Goal: Task Accomplishment & Management: Manage account settings

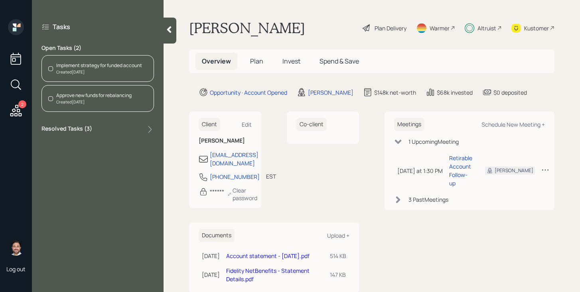
click at [300, 61] on span "Invest" at bounding box center [292, 61] width 18 height 9
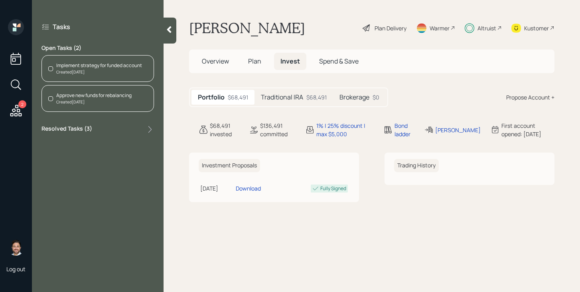
click at [285, 99] on h5 "Traditional IRA" at bounding box center [282, 97] width 42 height 8
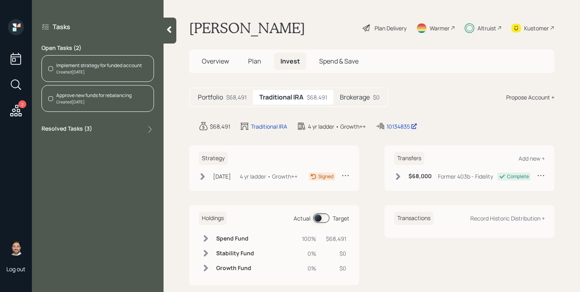
click at [362, 99] on h5 "Brokerage" at bounding box center [355, 97] width 30 height 8
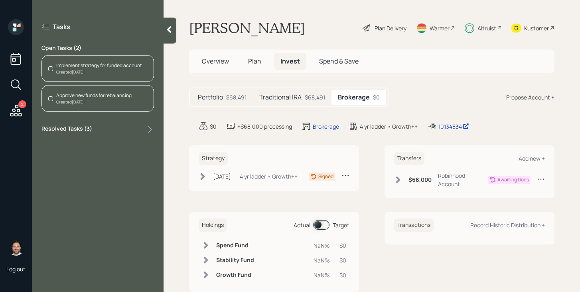
click at [306, 101] on div "$68,491" at bounding box center [315, 97] width 20 height 8
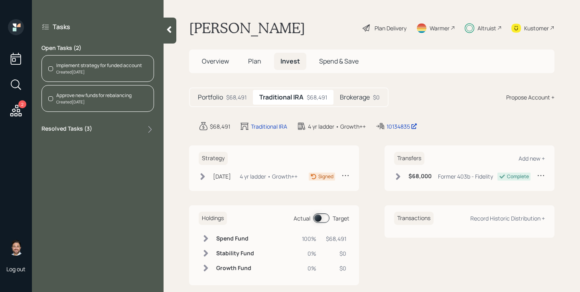
click at [113, 74] on div "Created [DATE]" at bounding box center [99, 72] width 86 height 6
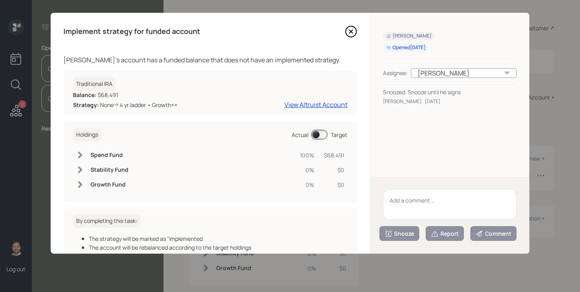
scroll to position [51, 0]
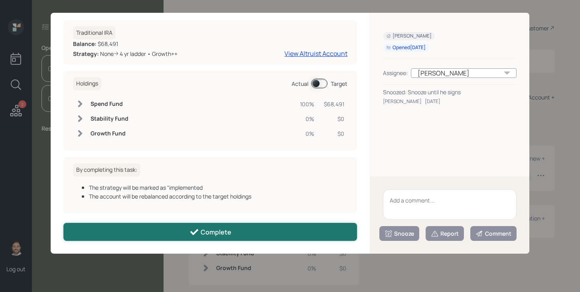
click at [213, 236] on div "Complete" at bounding box center [211, 232] width 42 height 10
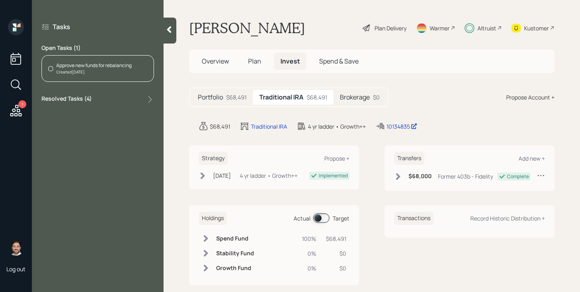
click at [122, 59] on div "Approve new funds for rebalancing Created [DATE]" at bounding box center [98, 68] width 113 height 27
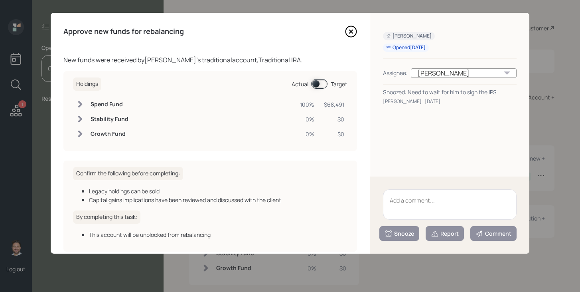
scroll to position [38, 0]
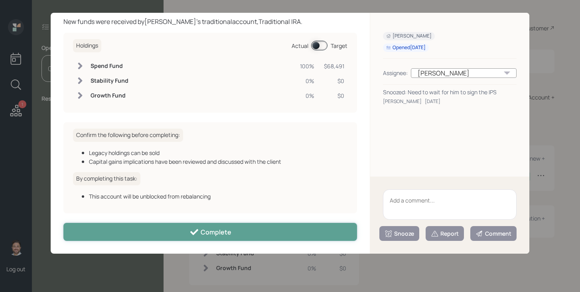
click at [233, 225] on button "Complete" at bounding box center [210, 232] width 294 height 18
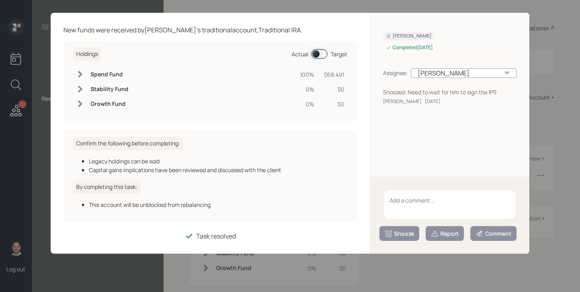
scroll to position [0, 0]
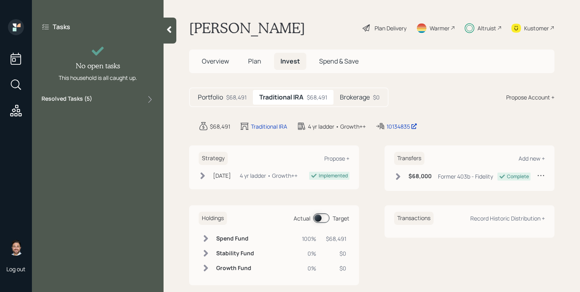
click at [167, 35] on div at bounding box center [170, 31] width 13 height 26
